Goal: Information Seeking & Learning: Learn about a topic

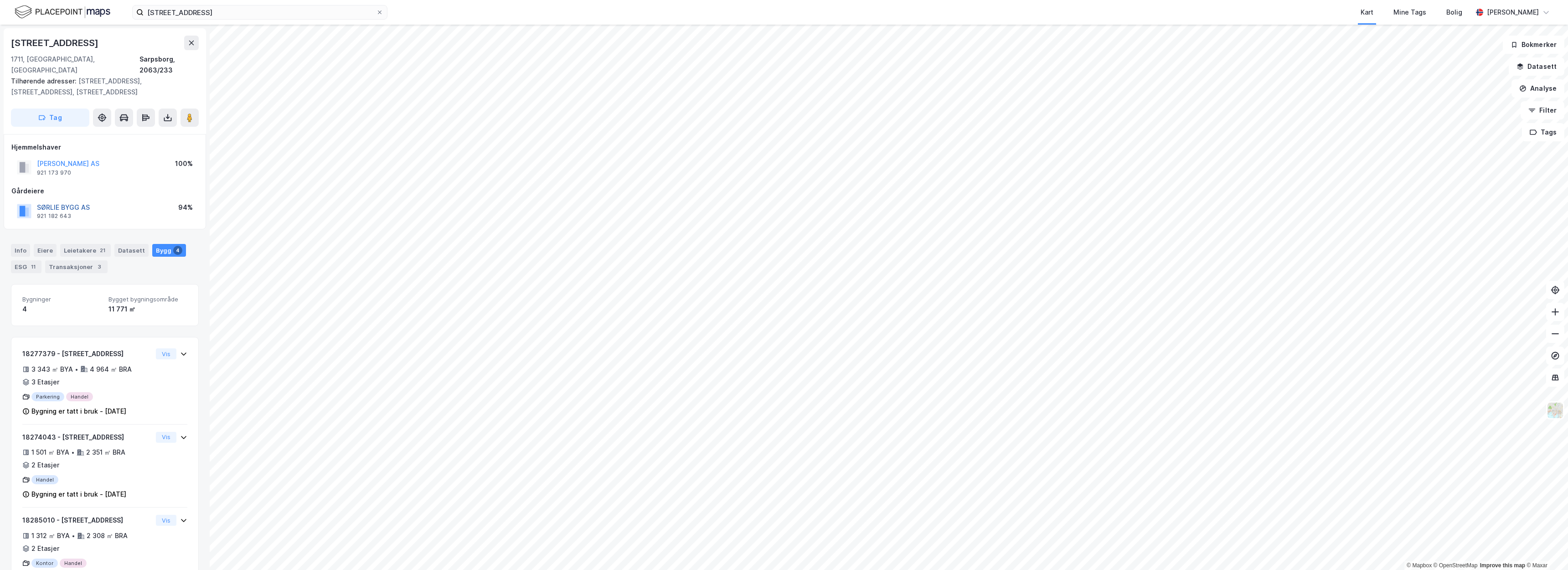
click at [0, 0] on button "SØRLIE BYGG AS" at bounding box center [0, 0] width 0 height 0
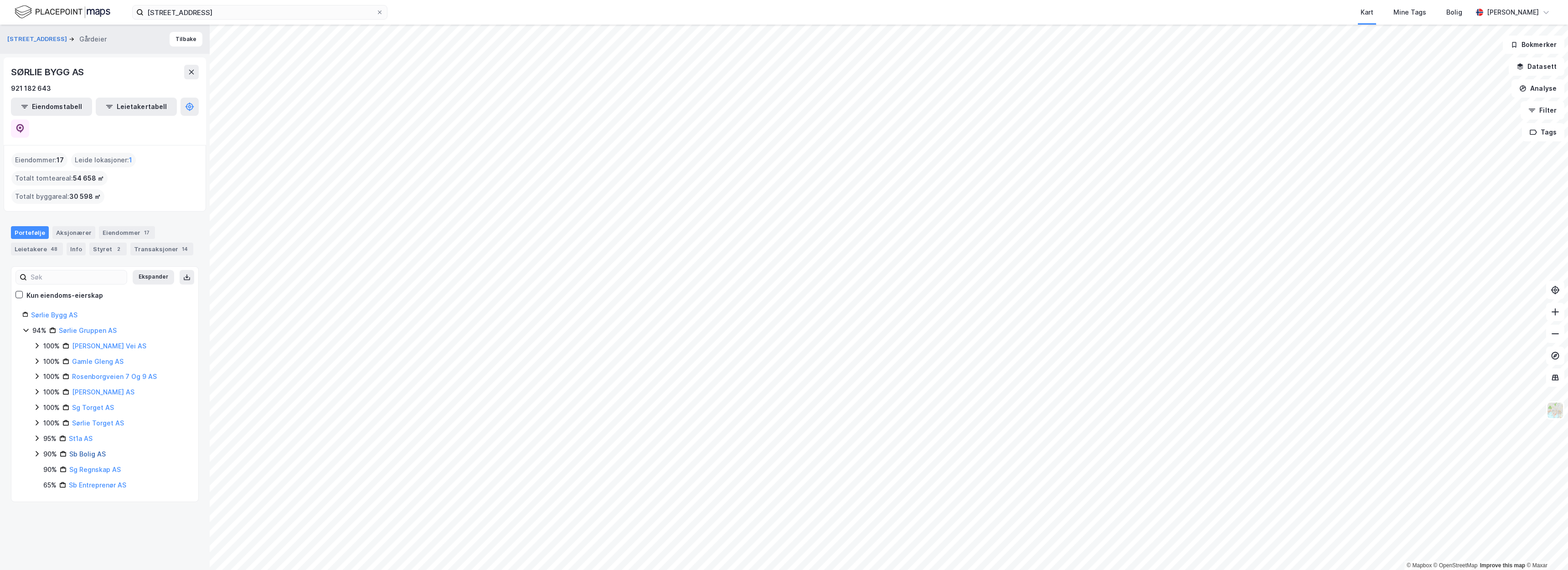
click at [95, 450] on link "Sb Bolig AS" at bounding box center [88, 454] width 37 height 8
click at [24, 124] on icon at bounding box center [20, 128] width 8 height 9
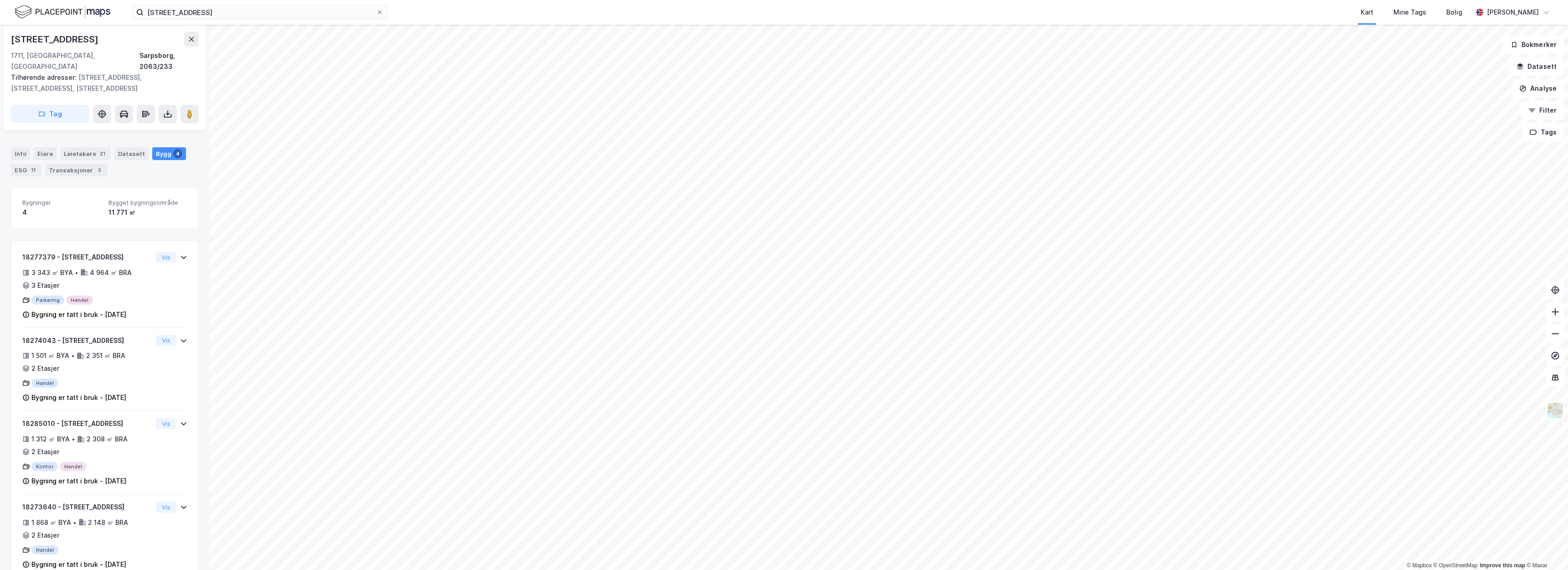
scroll to position [69, 0]
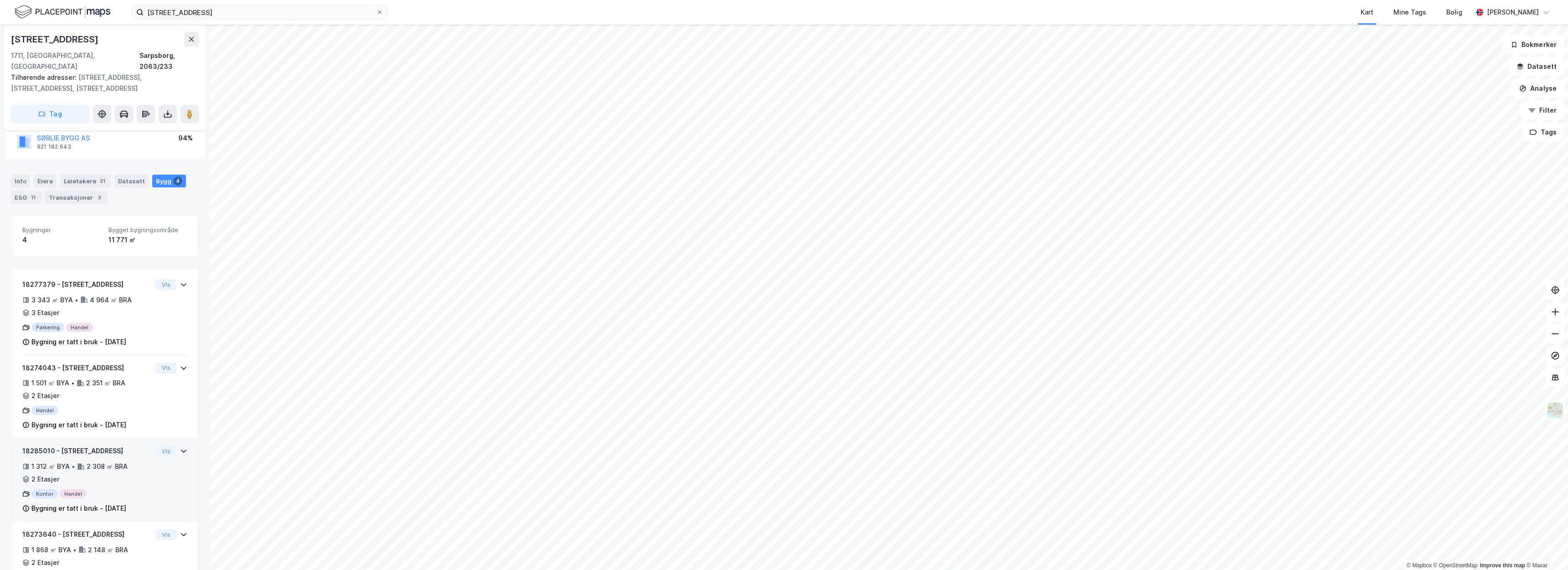
scroll to position [97, 0]
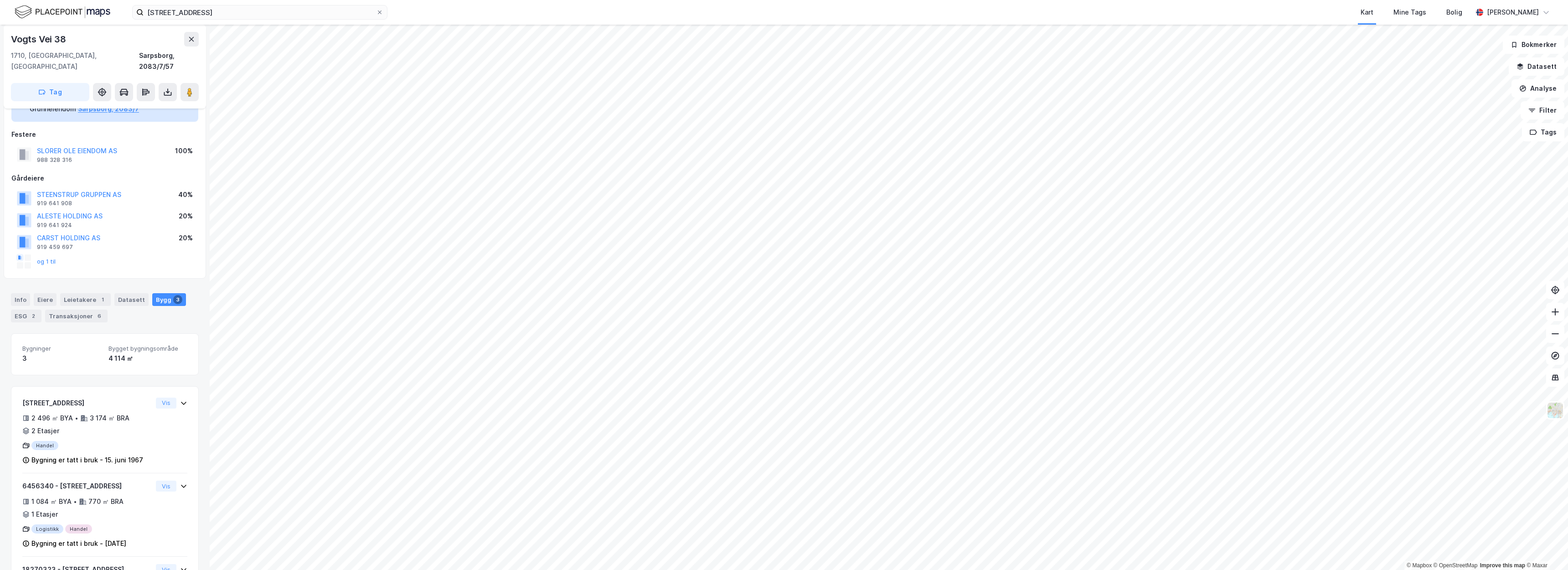
scroll to position [98, 0]
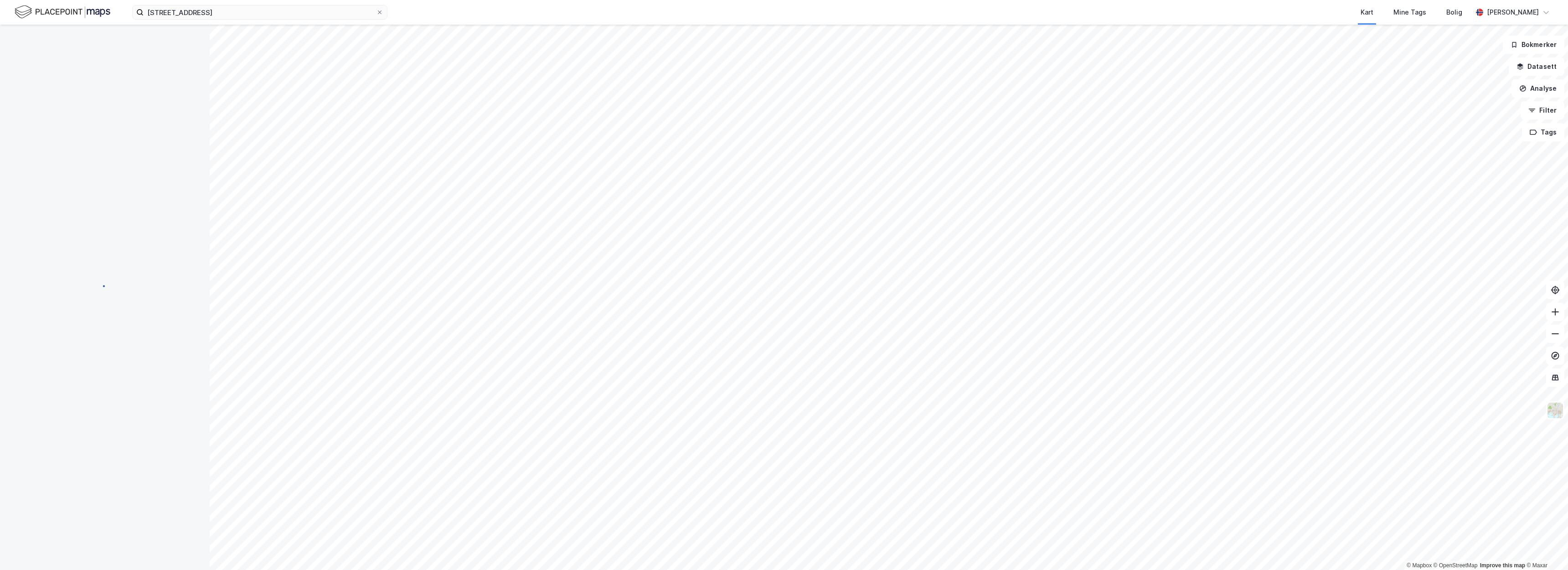
scroll to position [97, 0]
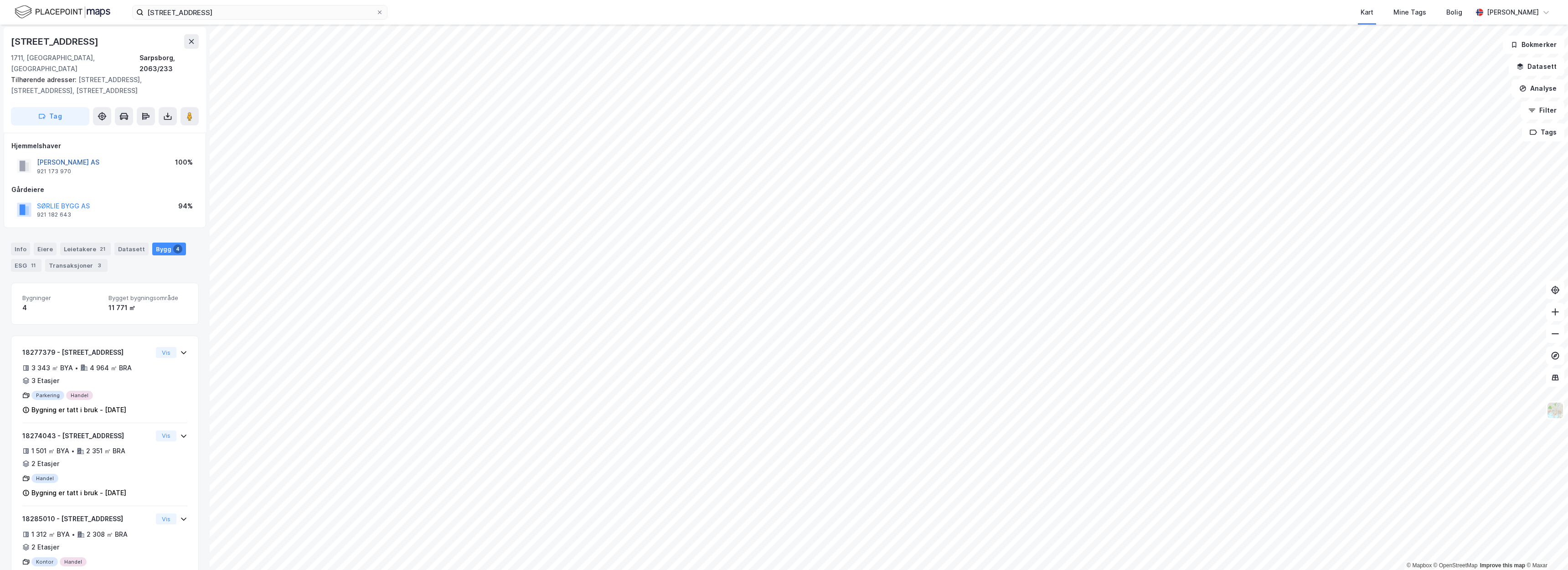
click at [0, 0] on button "SØRLIE TORGET AS" at bounding box center [0, 0] width 0 height 0
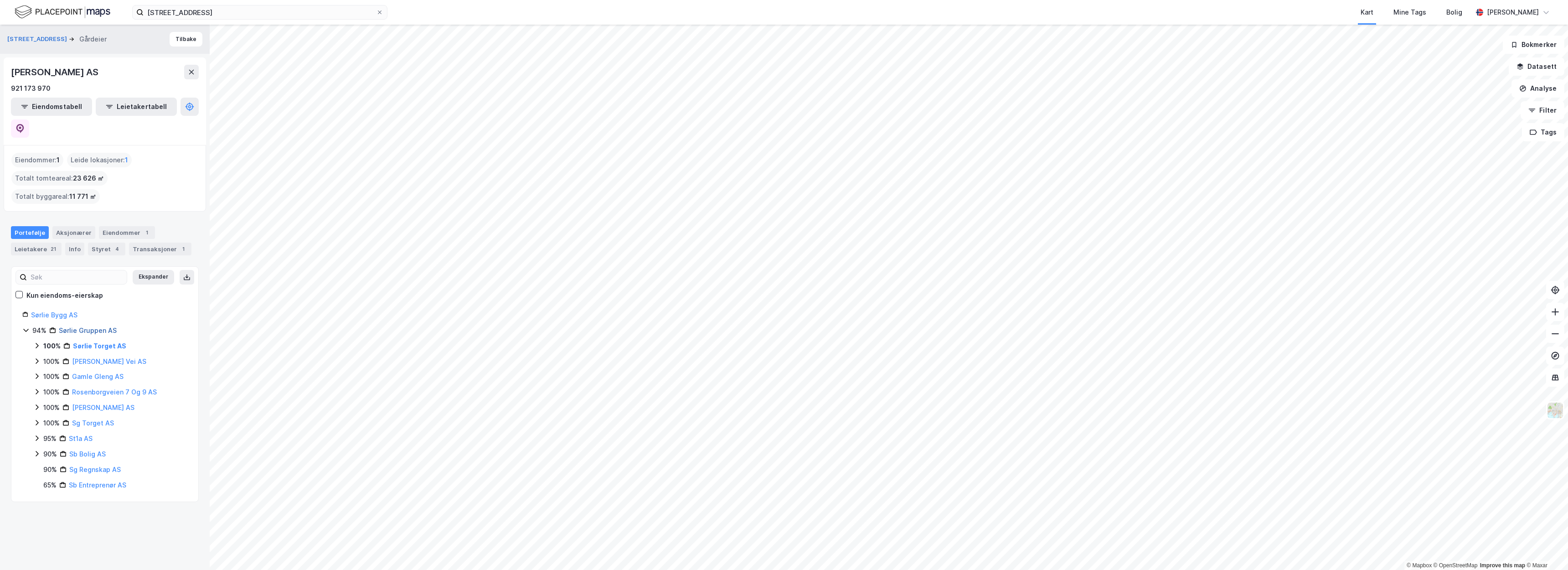
click at [75, 326] on link "Sørlie Gruppen AS" at bounding box center [88, 330] width 58 height 8
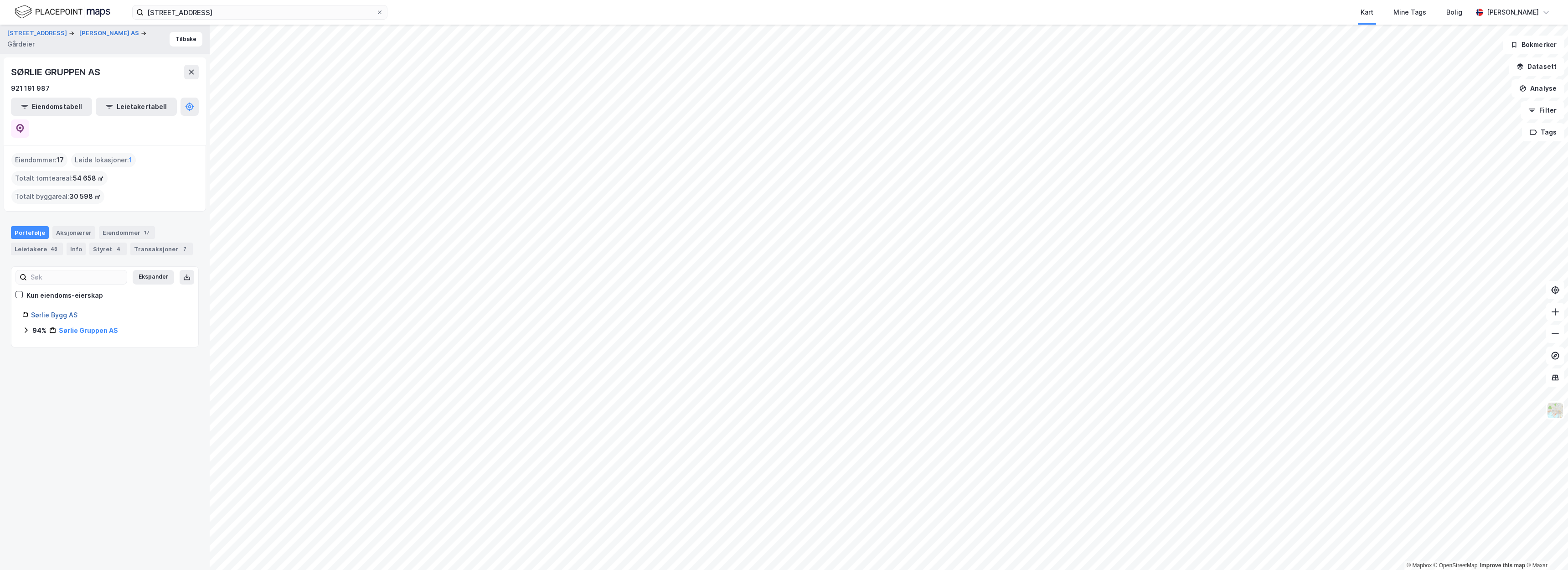
click at [67, 311] on link "Sørlie Bygg AS" at bounding box center [54, 315] width 46 height 8
click at [81, 326] on link "Sørlie Gruppen AS" at bounding box center [88, 330] width 58 height 8
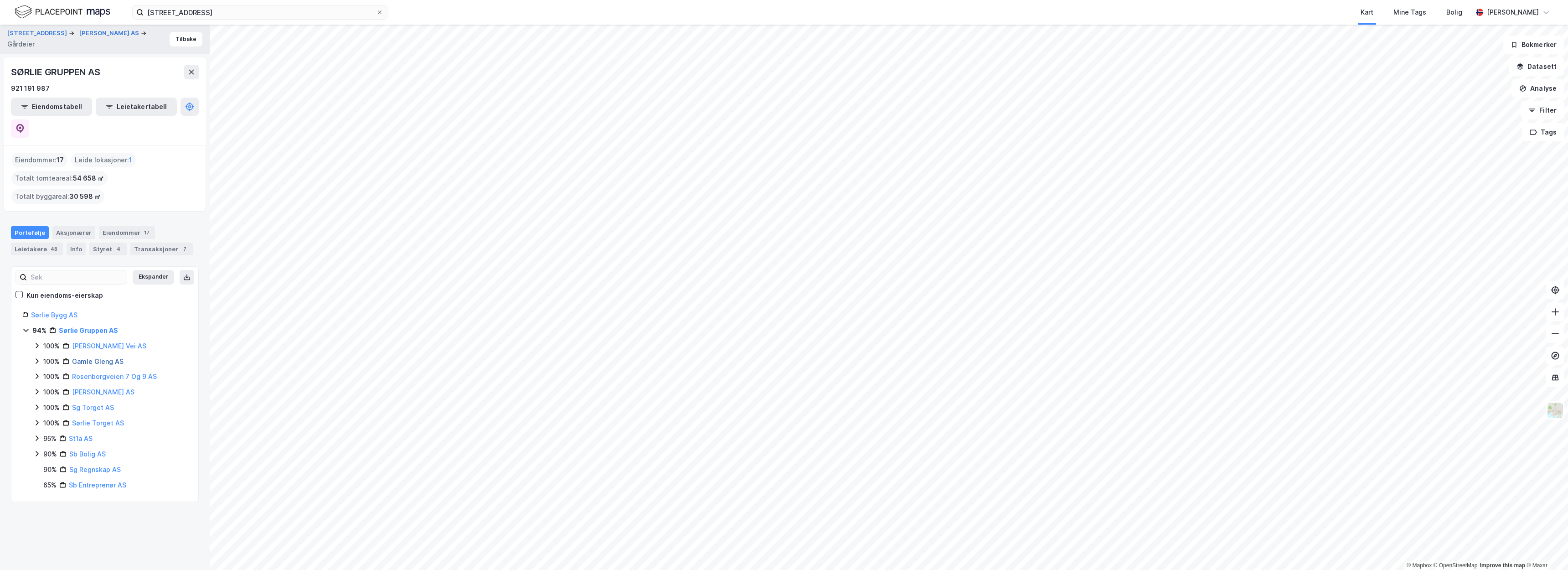
click at [86, 357] on link "Gamle Gleng AS" at bounding box center [97, 361] width 52 height 8
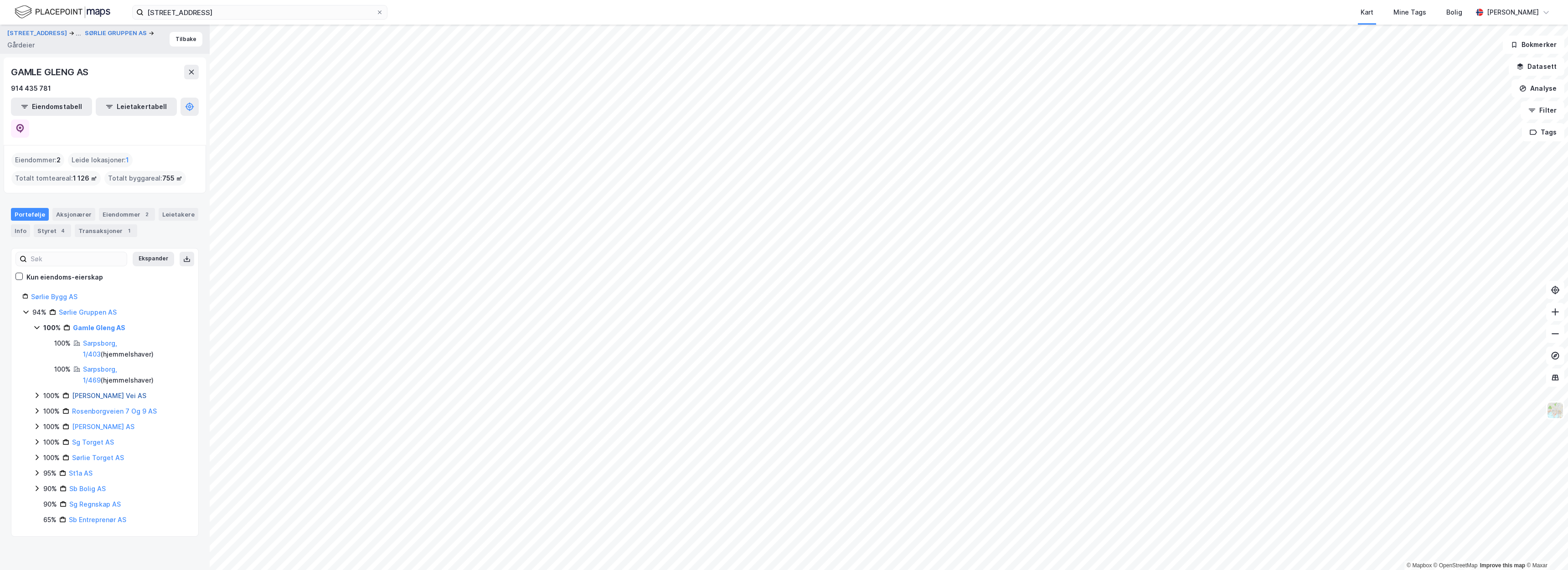
click at [107, 392] on link "Albert Moeskaus Vei AS" at bounding box center [109, 395] width 74 height 8
click at [91, 511] on link "Sb Bolig AS" at bounding box center [88, 515] width 37 height 8
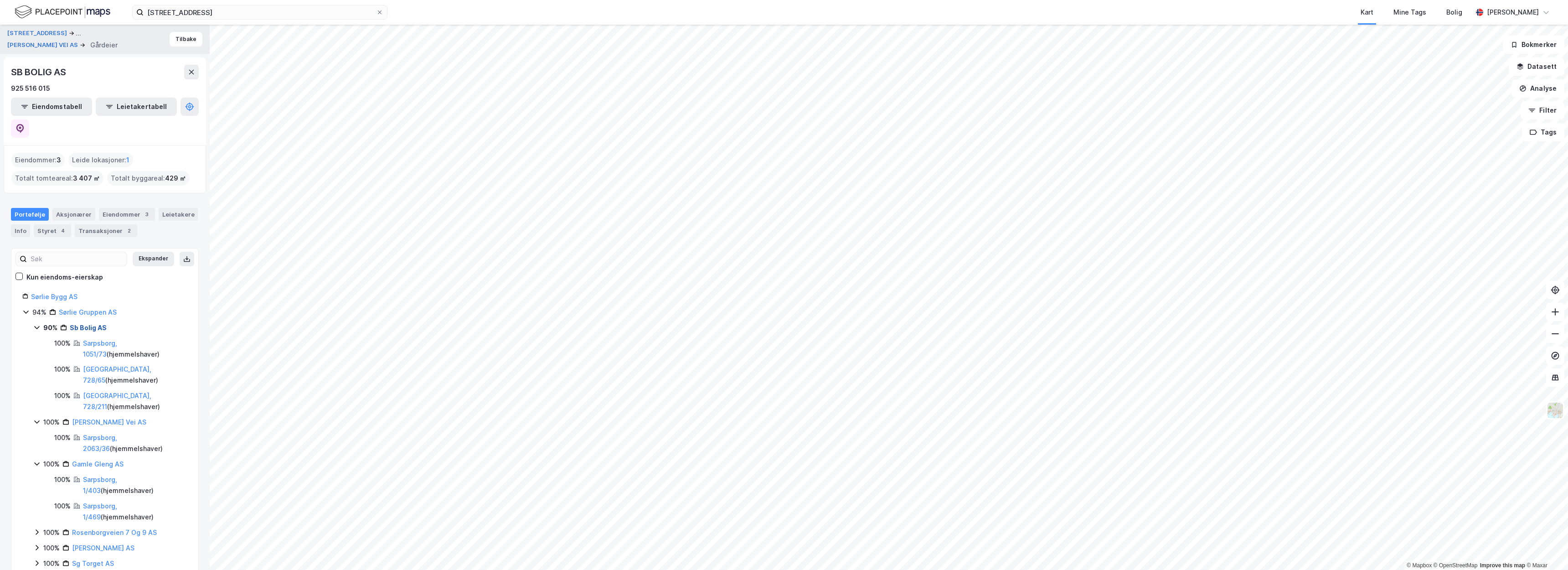
click at [94, 324] on link "Sb Bolig AS" at bounding box center [88, 328] width 37 height 8
click at [94, 308] on link "Sørlie Gruppen AS" at bounding box center [88, 312] width 58 height 8
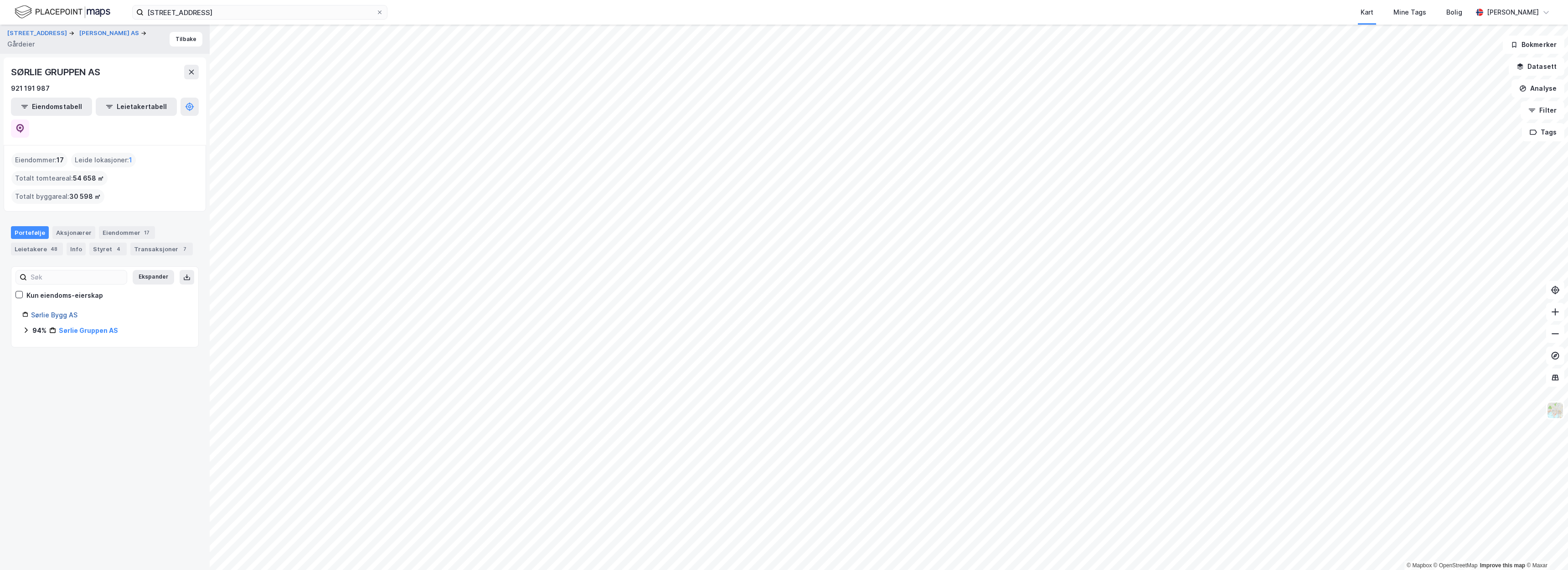
click at [74, 311] on link "Sørlie Bygg AS" at bounding box center [54, 315] width 46 height 8
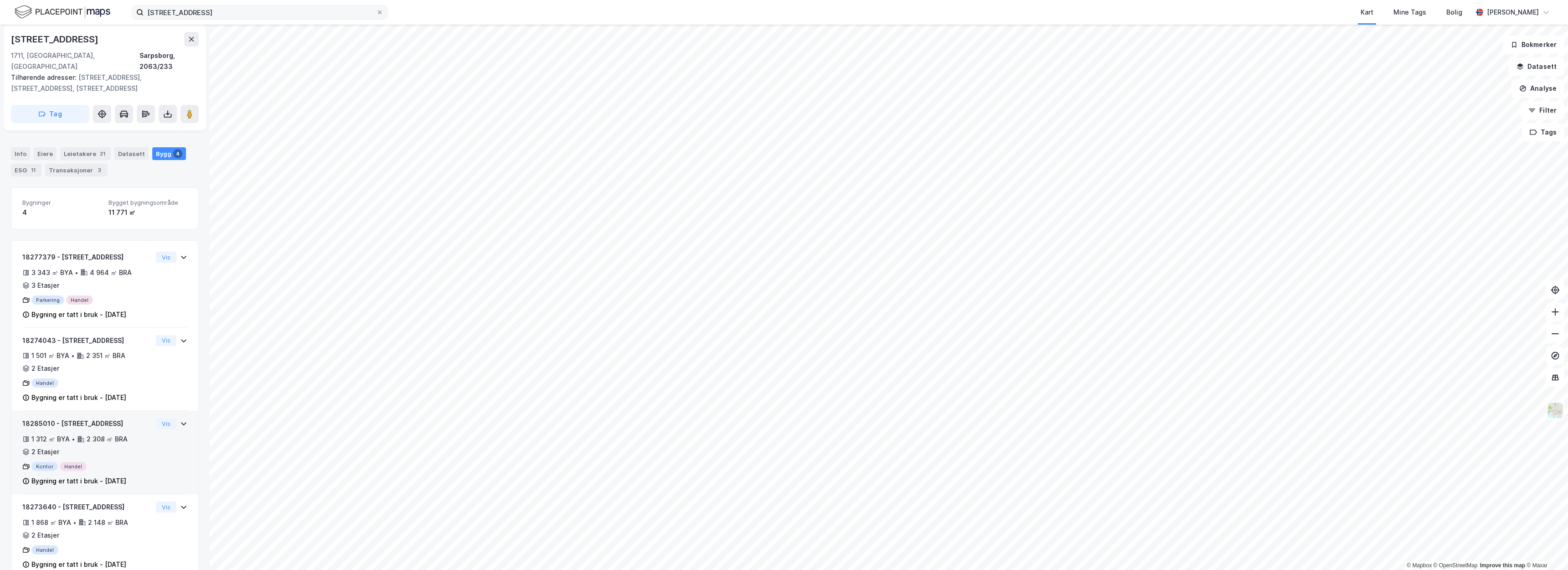
scroll to position [97, 0]
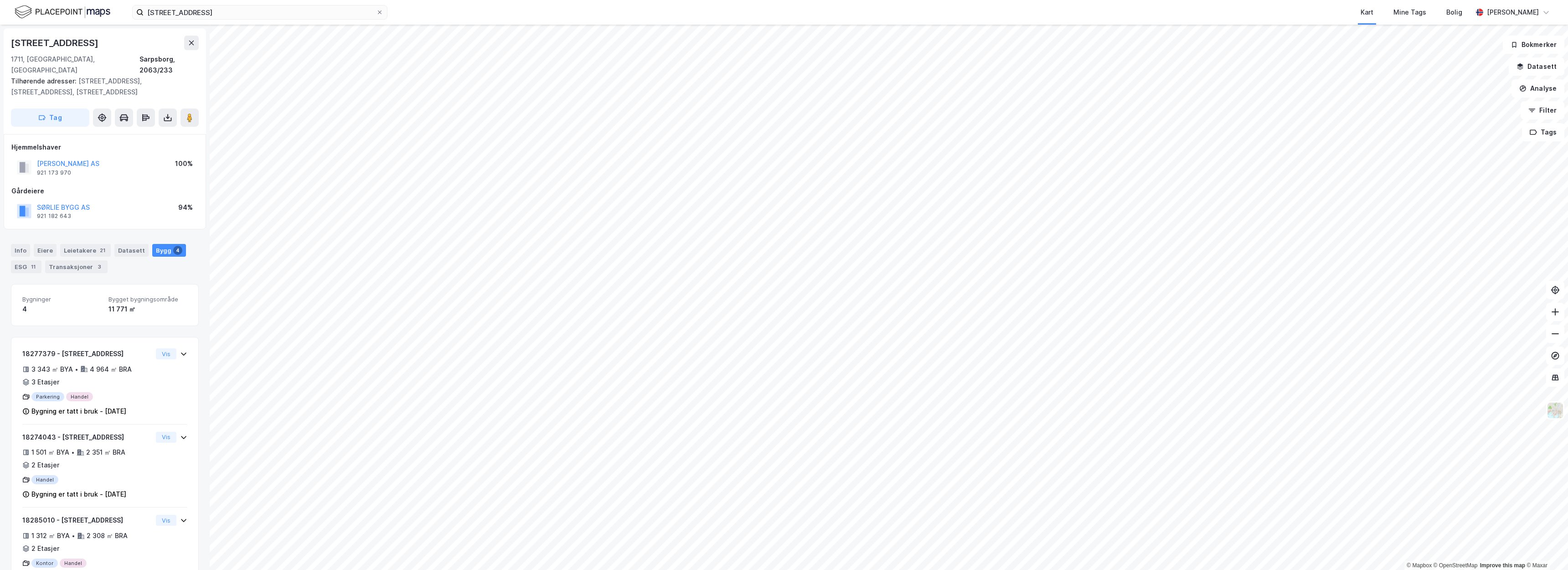
click at [110, 200] on div "SØRLIE BYGG AS 921 182 643 94%" at bounding box center [105, 211] width 187 height 22
click at [117, 200] on div "SØRLIE BYGG AS 921 182 643 94%" at bounding box center [105, 211] width 187 height 22
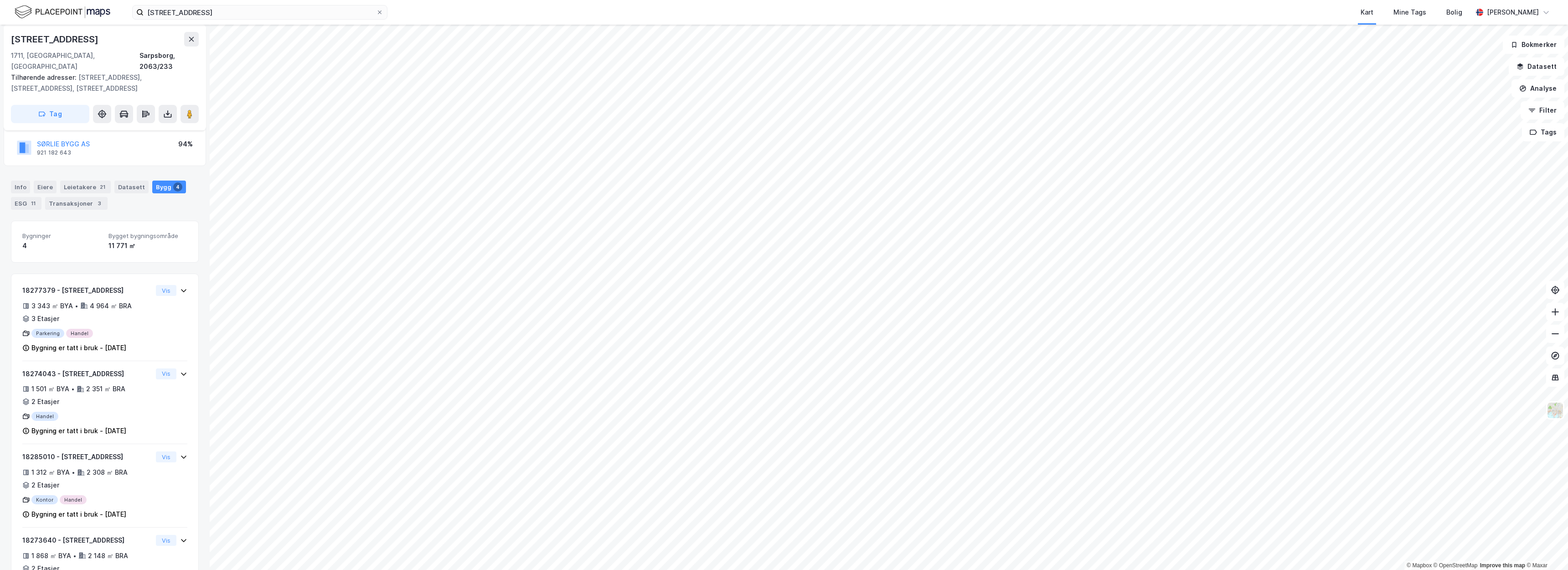
scroll to position [69, 0]
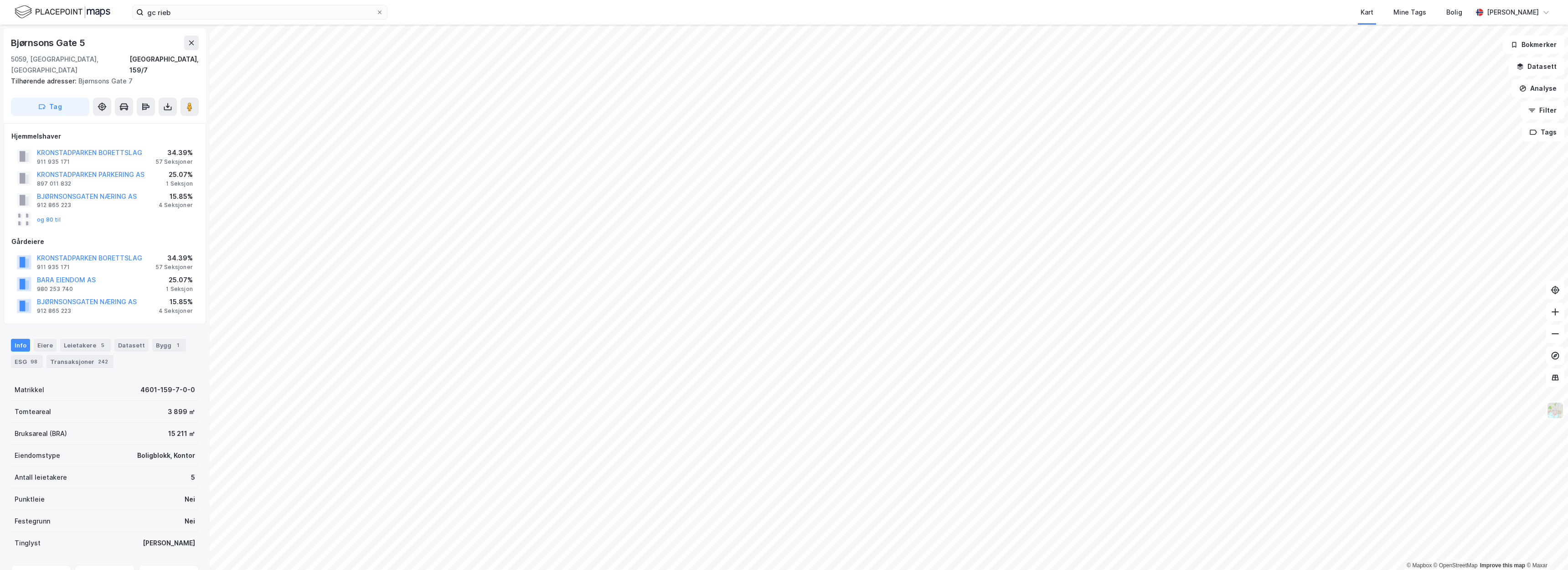
click at [390, 16] on div "gc rieb Kart Mine Tags Bolig Christer Svensen" at bounding box center [784, 12] width 1568 height 24
click at [318, 13] on input "gc rieb" at bounding box center [260, 12] width 233 height 13
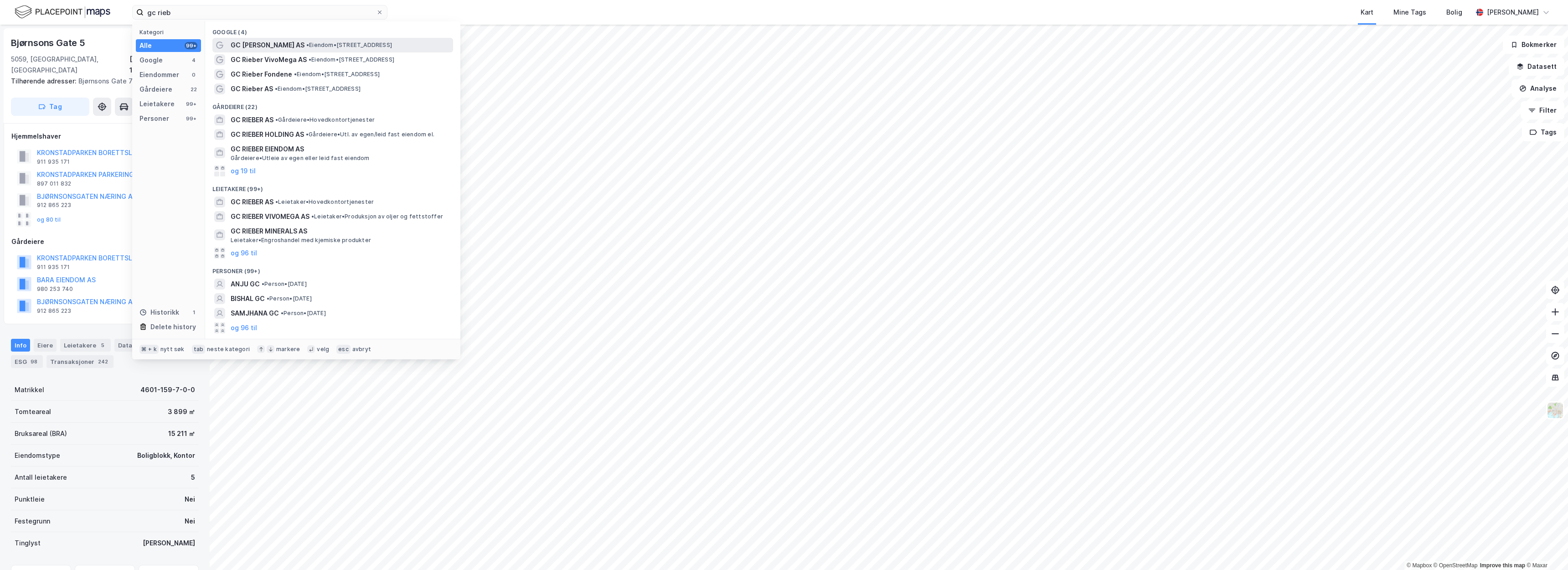
click at [309, 41] on span "• Eiendom • Damsgårdsveien 14, 5058 Bergen" at bounding box center [349, 45] width 86 height 7
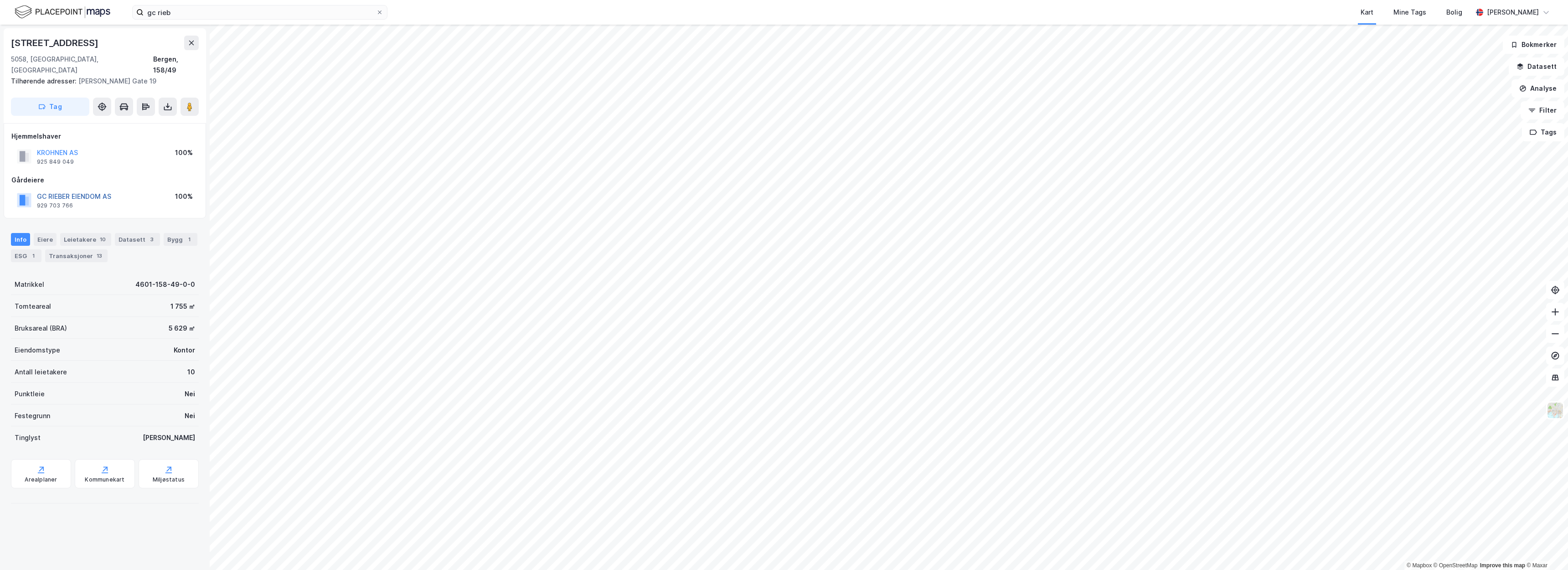
click at [0, 0] on button "GC RIEBER EIENDOM AS" at bounding box center [0, 0] width 0 height 0
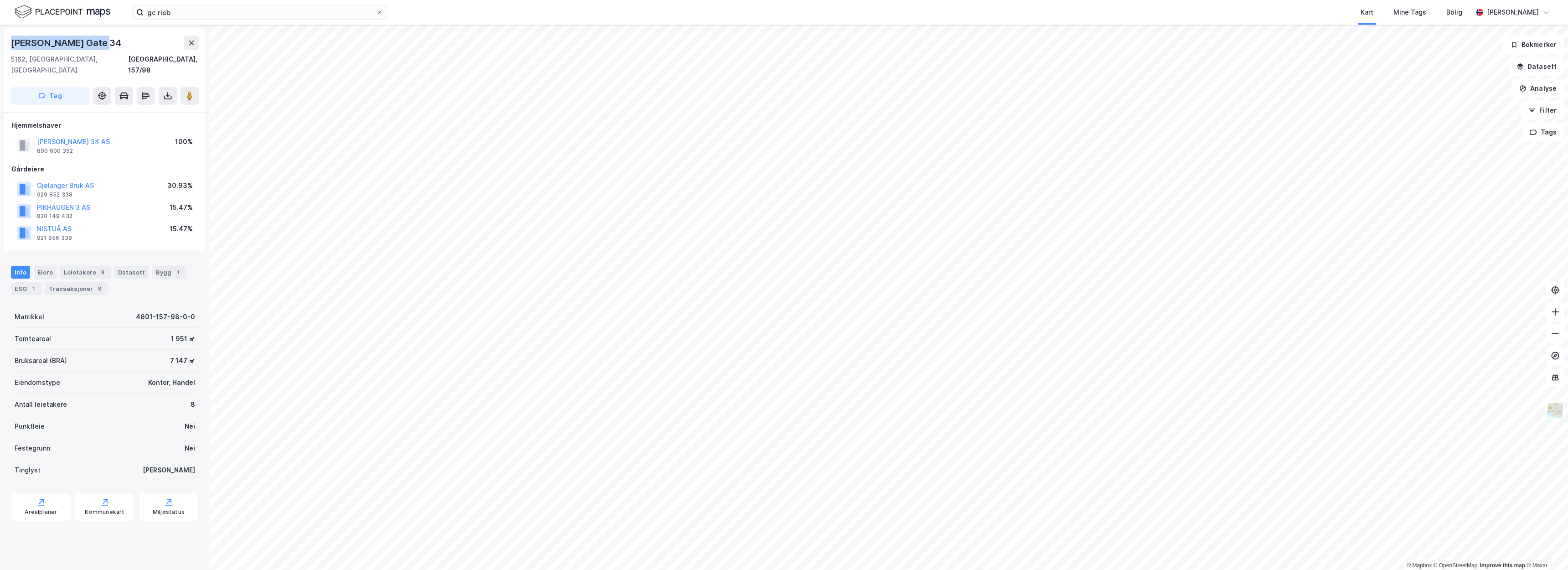
drag, startPoint x: 102, startPoint y: 42, endPoint x: 5, endPoint y: 45, distance: 97.0
click at [5, 45] on div "Carl Konows Gate 34 5162, Laksevåg, Vestland Bergen, 157/98 Tag" at bounding box center [105, 70] width 202 height 84
copy div "Carl Konows Gate 34"
click at [185, 10] on input "gc rieb" at bounding box center [260, 12] width 233 height 13
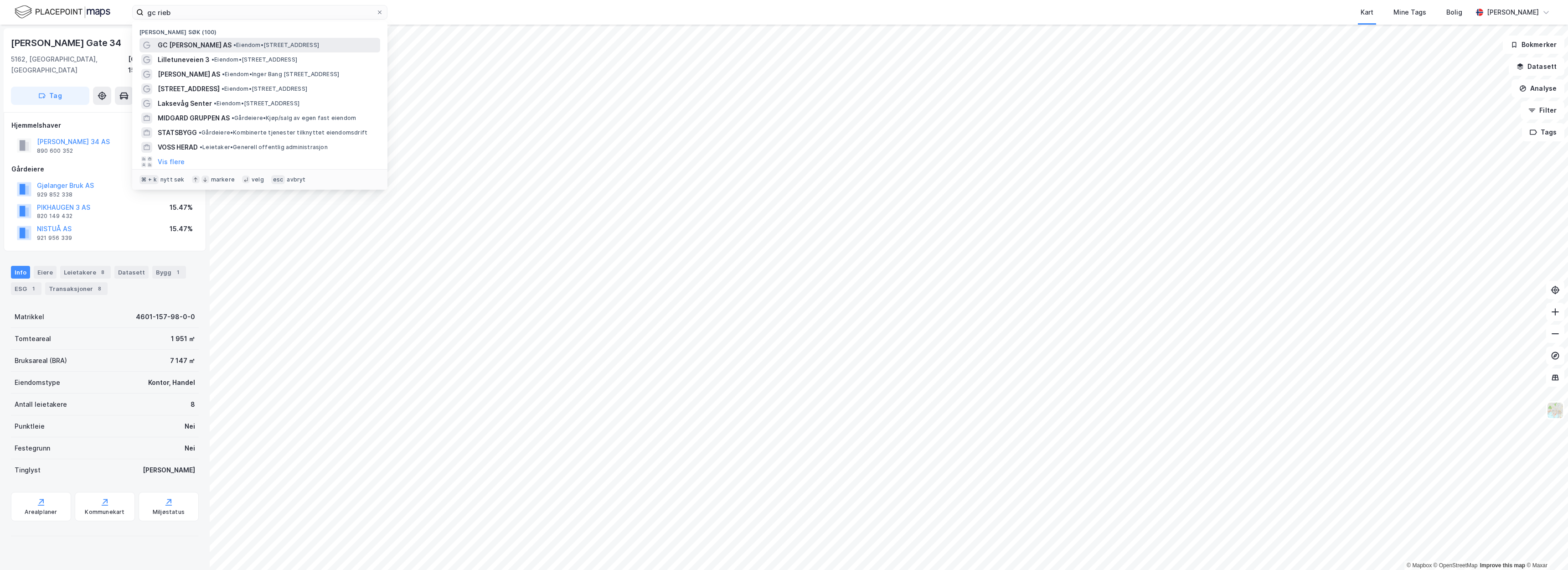
click at [196, 41] on span "GC Rieber Eiendom AS" at bounding box center [194, 45] width 74 height 11
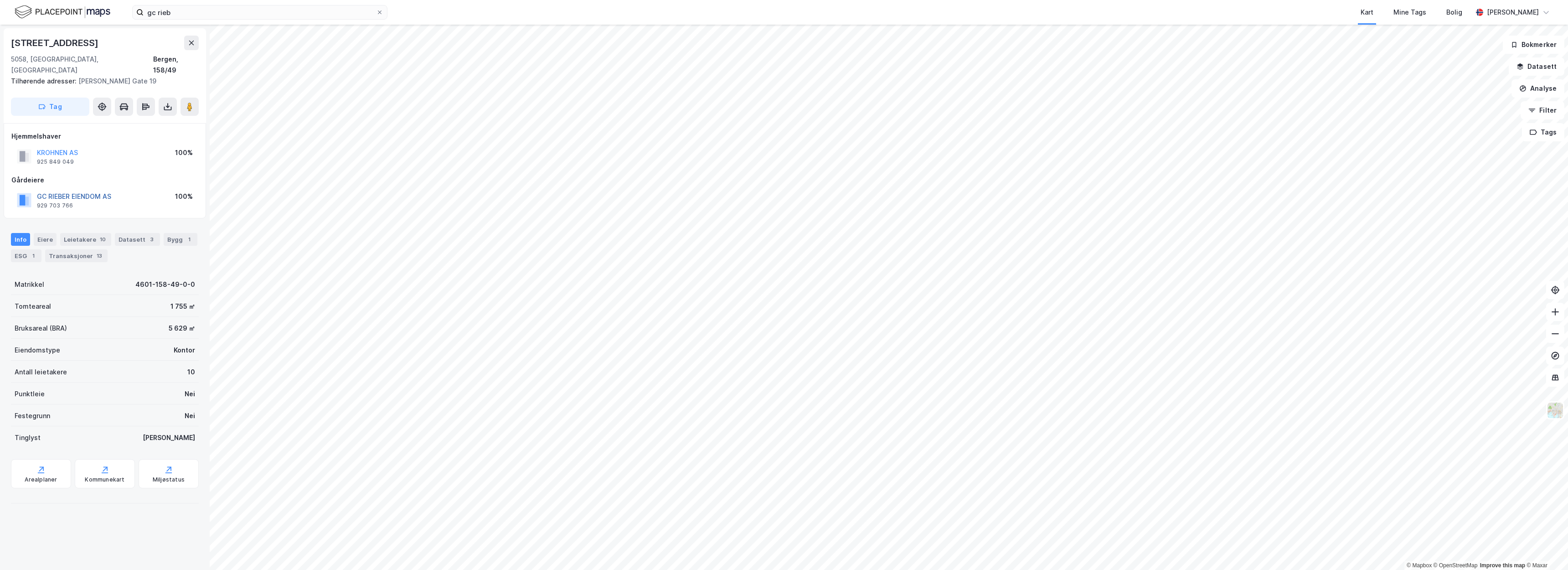
click at [0, 0] on button "GC RIEBER EIENDOM AS" at bounding box center [0, 0] width 0 height 0
